Goal: Task Accomplishment & Management: Manage account settings

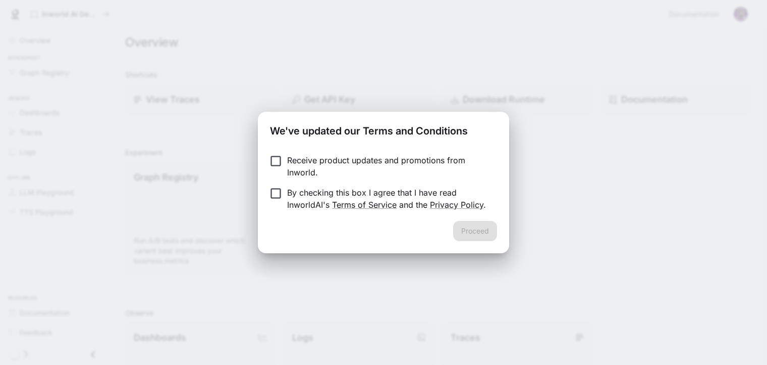
click at [338, 164] on p "Receive product updates and promotions from Inworld." at bounding box center [388, 166] width 202 height 24
click at [323, 196] on p "By checking this box I agree that I have read InworldAI's Terms of Service and …" at bounding box center [388, 198] width 202 height 24
click at [465, 227] on button "Proceed" at bounding box center [475, 231] width 44 height 20
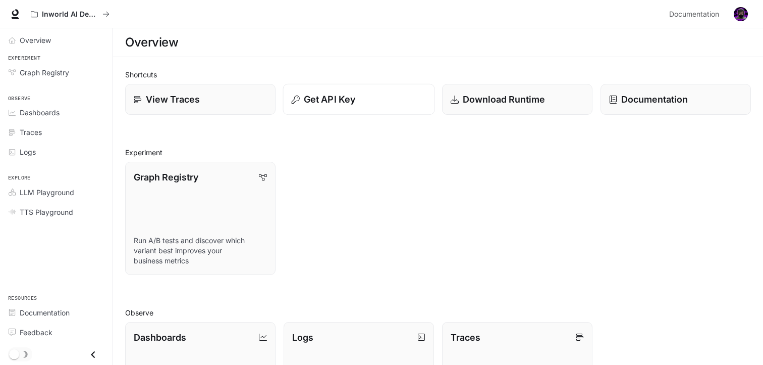
click at [324, 95] on p "Get API Key" at bounding box center [329, 99] width 51 height 14
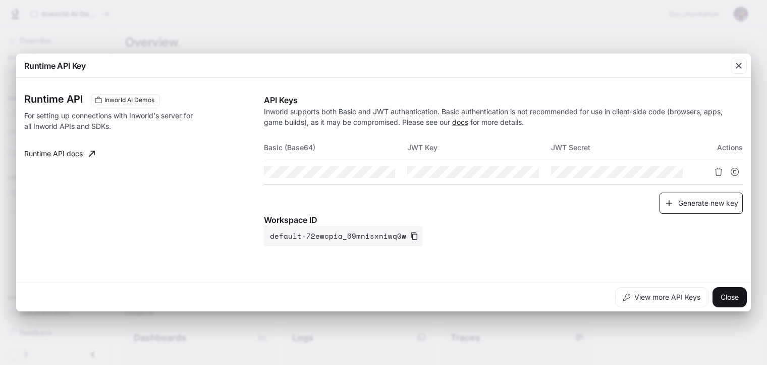
click at [697, 202] on button "Generate new key" at bounding box center [701, 203] width 83 height 22
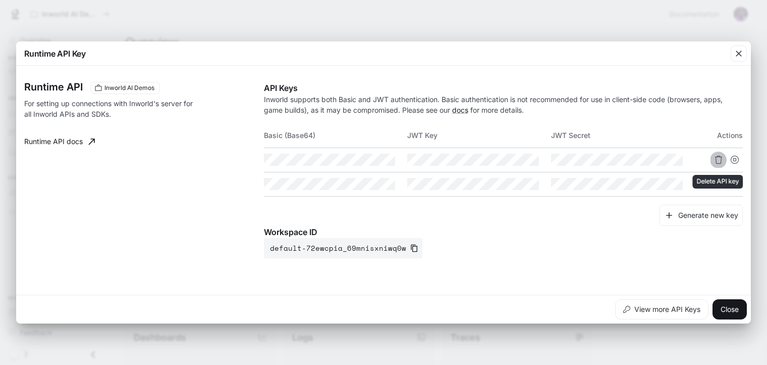
click at [716, 160] on icon "Delete API key" at bounding box center [719, 159] width 8 height 8
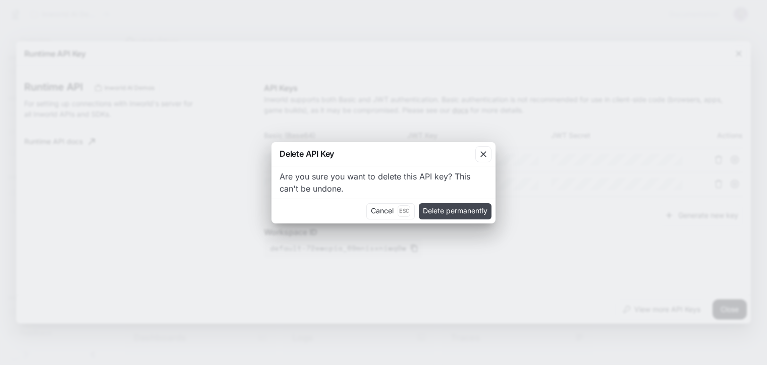
click at [458, 210] on button "Delete permanently" at bounding box center [455, 211] width 73 height 16
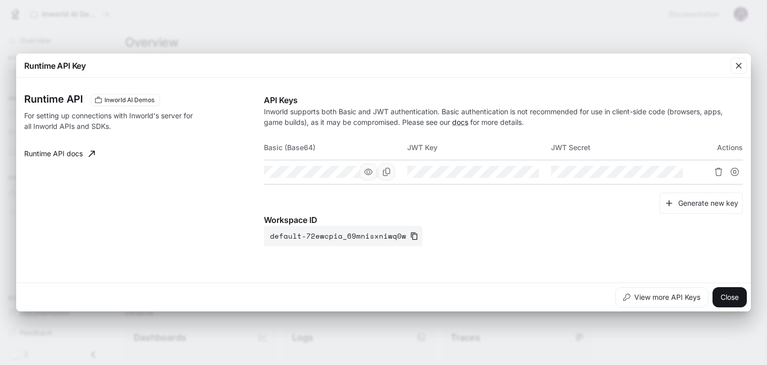
click at [370, 175] on icon "button" at bounding box center [369, 172] width 8 height 8
click at [384, 176] on button "Copy Basic (Base64)" at bounding box center [386, 171] width 17 height 17
click at [431, 248] on div "Runtime API Inworld AI Demos For setting up connections with Inworld's server f…" at bounding box center [383, 180] width 719 height 196
click at [527, 174] on icon "Copy Key" at bounding box center [531, 172] width 8 height 8
